Goal: Task Accomplishment & Management: Use online tool/utility

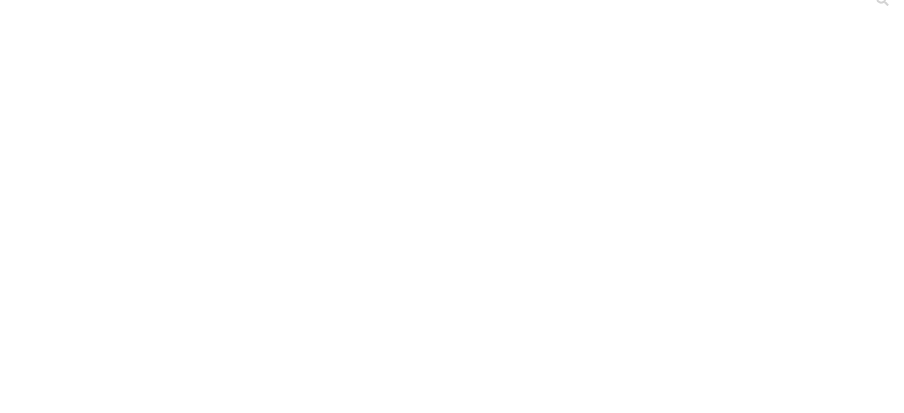
scroll to position [14, 0]
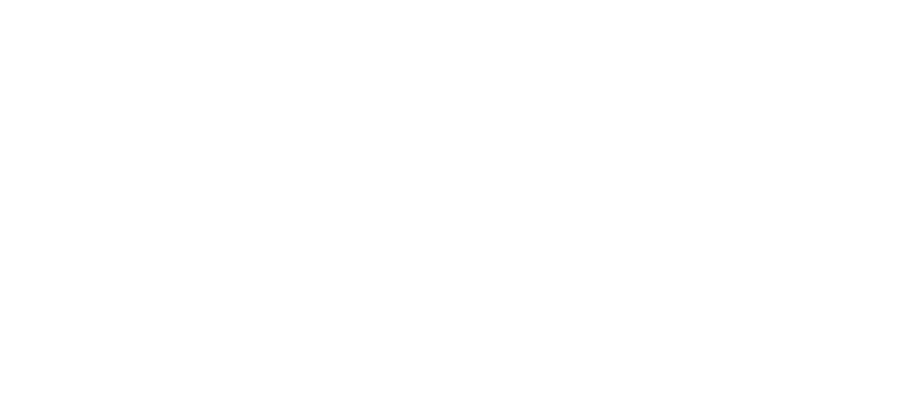
scroll to position [561, 0]
